Goal: Task Accomplishment & Management: Manage account settings

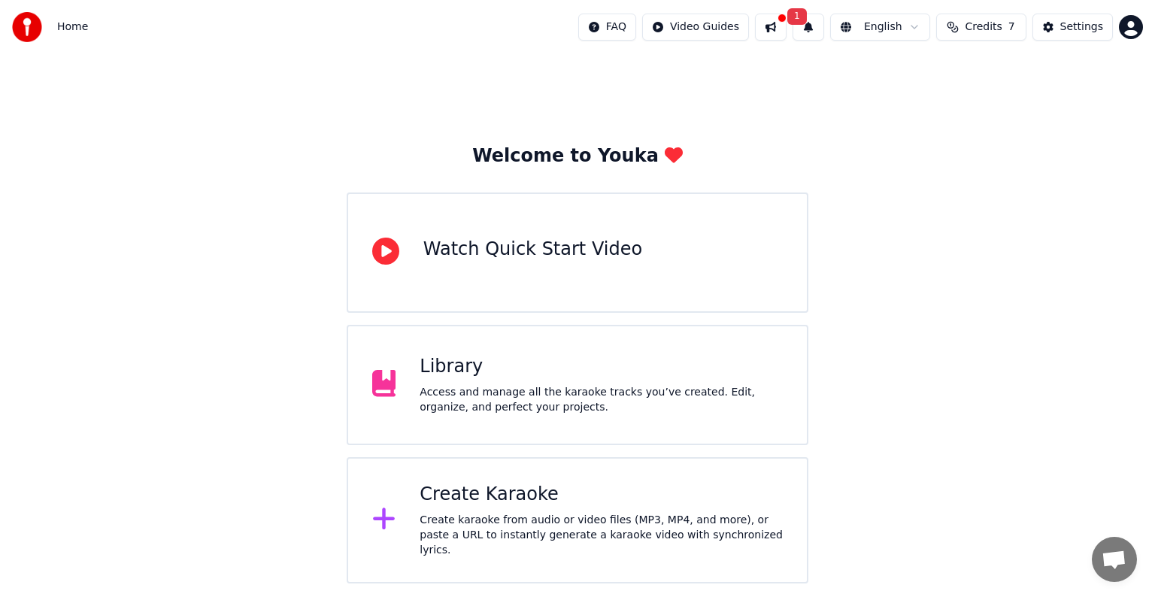
click at [1131, 28] on html "Home FAQ Video Guides 1 English Credits 7 Settings Welcome to Youka Watch Quick…" at bounding box center [577, 291] width 1155 height 583
click at [1075, 30] on html "Home FAQ Video Guides 1 English Credits 7 Settings Welcome to Youka Watch Quick…" at bounding box center [577, 291] width 1155 height 583
click at [1075, 30] on div "Settings" at bounding box center [1081, 27] width 43 height 15
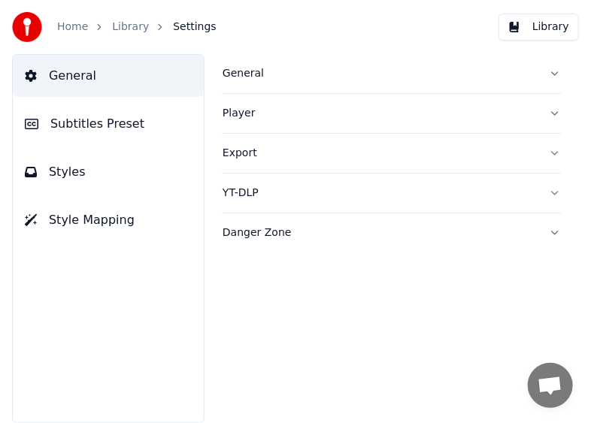
click at [118, 126] on span "Subtitles Preset" at bounding box center [97, 124] width 94 height 18
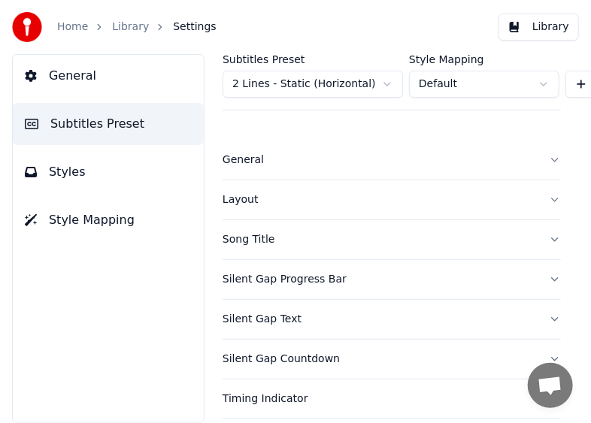
click at [99, 171] on button "Styles" at bounding box center [108, 172] width 191 height 42
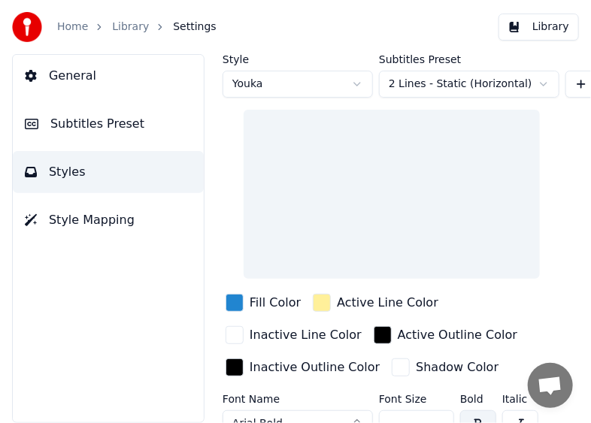
click at [92, 215] on span "Style Mapping" at bounding box center [92, 220] width 86 height 18
